Goal: Information Seeking & Learning: Stay updated

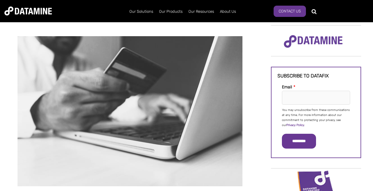
scroll to position [26, 0]
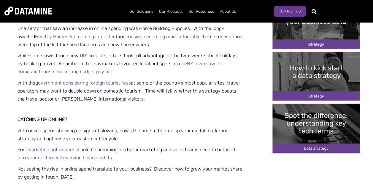
scroll to position [326, 0]
